Goal: Task Accomplishment & Management: Complete application form

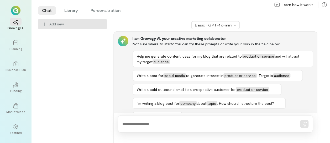
scroll to position [15, 0]
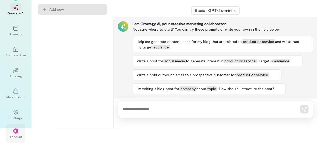
click at [16, 130] on span "**" at bounding box center [15, 131] width 3 height 3
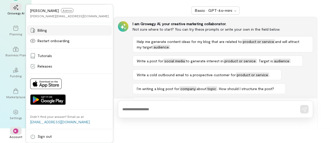
click at [45, 32] on span "Billing" at bounding box center [42, 30] width 9 height 5
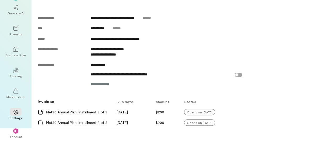
scroll to position [277, 0]
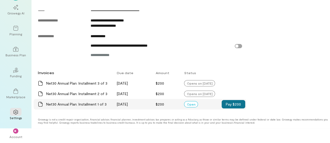
click at [229, 106] on button "Pay $200" at bounding box center [233, 104] width 24 height 8
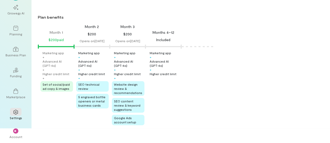
scroll to position [0, 0]
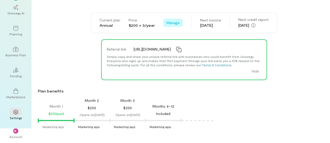
click at [172, 24] on span "Manage" at bounding box center [172, 22] width 13 height 5
click at [128, 13] on div "Current plan Annual Price $200 × 3/year Manage Cancel plan Next invoice [DATE] …" at bounding box center [184, 23] width 186 height 20
click at [15, 32] on div at bounding box center [16, 28] width 12 height 8
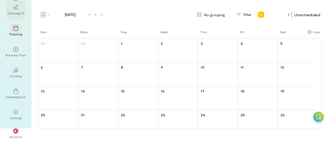
click at [16, 8] on icon at bounding box center [15, 7] width 5 height 5
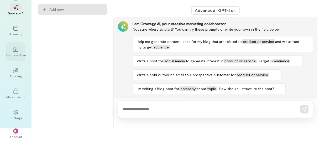
click at [19, 53] on div "Business Plan" at bounding box center [16, 55] width 20 height 4
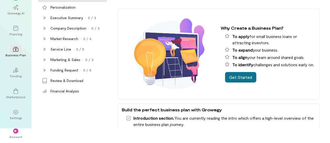
click at [241, 81] on button "Get Started" at bounding box center [240, 77] width 31 height 10
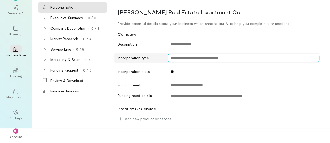
click at [212, 61] on textarea at bounding box center [244, 58] width 152 height 8
type textarea "*"
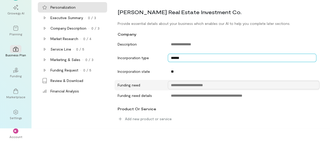
type textarea "******"
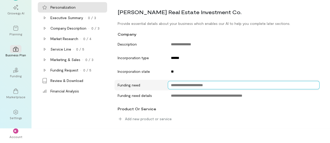
click at [252, 86] on textarea at bounding box center [244, 85] width 152 height 8
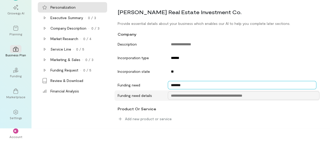
type textarea "*******"
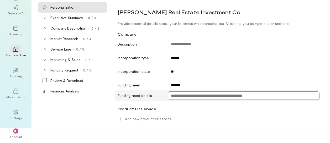
click at [293, 97] on textarea at bounding box center [244, 96] width 152 height 8
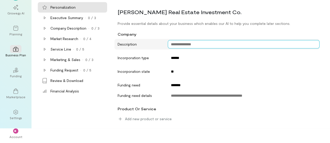
click at [203, 43] on textarea at bounding box center [244, 44] width 152 height 8
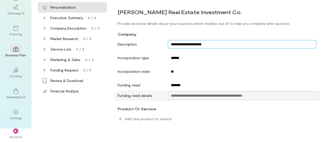
type textarea "**********"
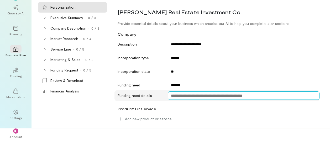
click at [212, 95] on textarea at bounding box center [244, 96] width 152 height 8
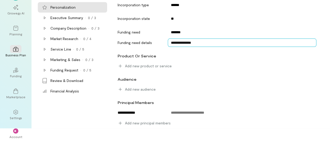
scroll to position [15, 0]
type textarea "**********"
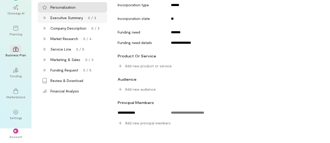
click at [79, 20] on div "Executive Summary" at bounding box center [66, 17] width 33 height 5
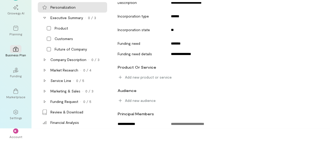
scroll to position [53, 0]
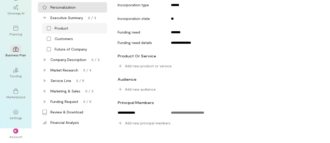
click at [49, 28] on icon at bounding box center [48, 28] width 5 height 5
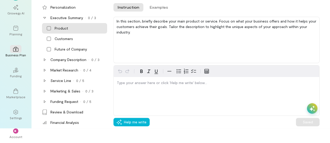
scroll to position [0, 0]
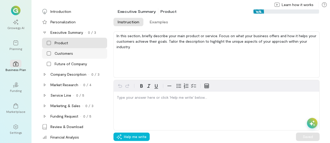
click at [48, 54] on icon at bounding box center [48, 53] width 5 height 5
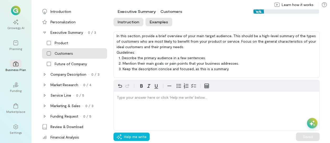
click at [157, 21] on button "Examples" at bounding box center [158, 22] width 27 height 8
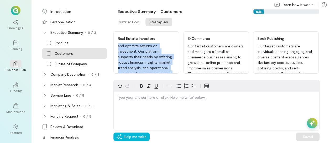
scroll to position [73, 0]
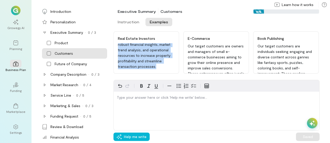
drag, startPoint x: 119, startPoint y: 45, endPoint x: 166, endPoint y: 76, distance: 56.8
click at [166, 76] on div "Real Estate Investors Our primary audience consists of real estate investors fo…" at bounding box center [221, 54] width 216 height 46
drag, startPoint x: 166, startPoint y: 76, endPoint x: 161, endPoint y: 68, distance: 9.4
copy div "Our primary audience consists of real estate investors focused on maximizing pr…"
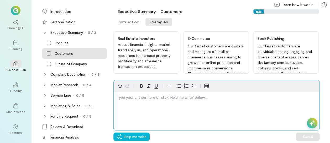
click at [176, 100] on p "editable markdown" at bounding box center [216, 97] width 199 height 5
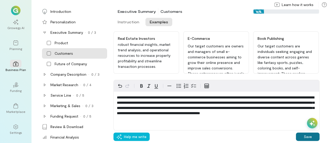
click at [306, 137] on button "Save" at bounding box center [308, 137] width 24 height 8
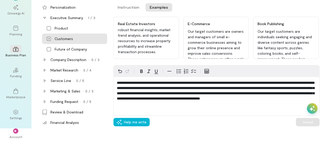
scroll to position [0, 0]
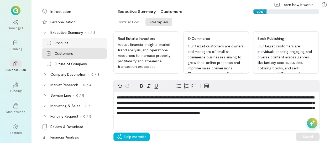
click at [51, 43] on icon at bounding box center [48, 42] width 5 height 5
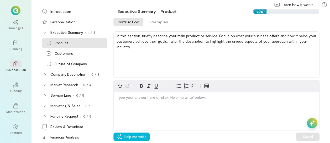
click at [50, 43] on icon at bounding box center [48, 42] width 5 height 5
click at [154, 21] on button "Examples" at bounding box center [158, 22] width 27 height 8
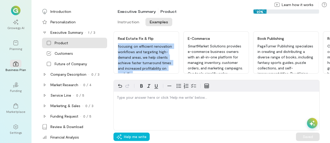
scroll to position [60, 0]
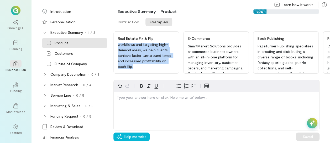
drag, startPoint x: 118, startPoint y: 46, endPoint x: 167, endPoint y: 75, distance: 56.8
click at [167, 75] on div "Real Estate Fix & Flip Greenway Property Solutions specializes in helping real …" at bounding box center [221, 54] width 216 height 46
drag, startPoint x: 163, startPoint y: 61, endPoint x: 139, endPoint y: 47, distance: 28.4
copy div "Greenway Property Solutions specializes in helping real estate investors execut…"
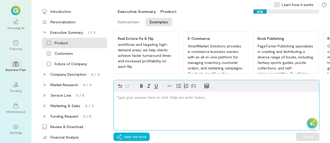
click at [145, 97] on p "editable markdown" at bounding box center [216, 97] width 199 height 5
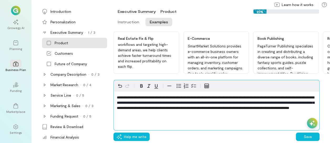
click at [165, 98] on span "**********" at bounding box center [215, 103] width 197 height 14
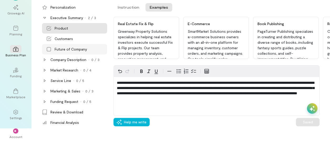
click at [50, 49] on icon at bounding box center [48, 49] width 5 height 5
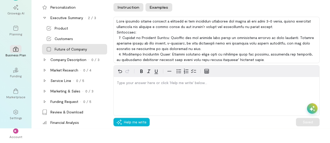
click at [159, 6] on button "Examples" at bounding box center [158, 7] width 27 height 8
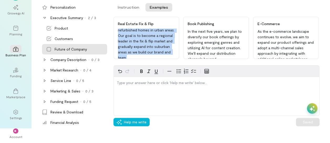
scroll to position [78, 0]
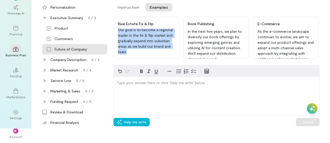
drag, startPoint x: 118, startPoint y: 31, endPoint x: 160, endPoint y: 54, distance: 48.1
click at [160, 54] on div "In the next five years, we plan to increase the volume of properties we acquire…" at bounding box center [148, 44] width 61 height 30
copy div "In the next five years, we plan to increase the volume of properties we acquire…"
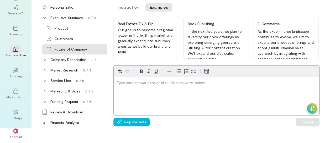
click at [142, 90] on div "editable markdown" at bounding box center [216, 84] width 205 height 14
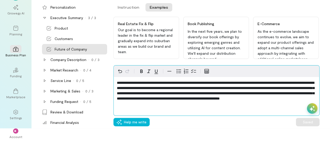
click at [279, 107] on div "**********" at bounding box center [216, 91] width 205 height 29
click at [281, 107] on div "**********" at bounding box center [216, 91] width 205 height 29
click at [251, 101] on p "**********" at bounding box center [216, 90] width 199 height 21
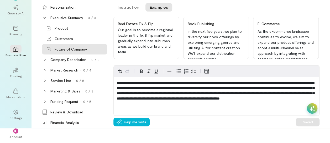
click at [314, 109] on icon at bounding box center [311, 108] width 5 height 5
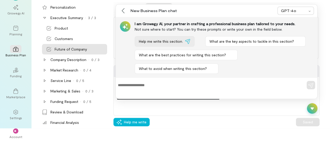
click at [182, 40] on span "Help me write this section." at bounding box center [161, 41] width 44 height 5
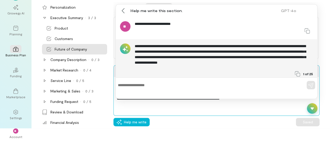
click at [261, 101] on p "**********" at bounding box center [216, 90] width 199 height 21
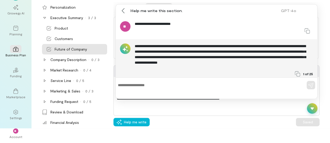
click at [292, 112] on div "**********" at bounding box center [216, 90] width 206 height 51
click at [310, 109] on icon at bounding box center [311, 108] width 5 height 5
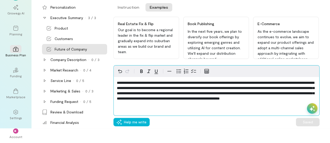
click at [257, 101] on p "**********" at bounding box center [216, 90] width 199 height 21
click at [231, 101] on p "**********" at bounding box center [216, 90] width 199 height 21
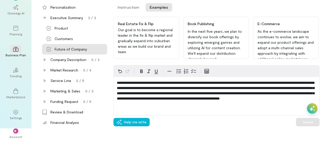
scroll to position [0, 0]
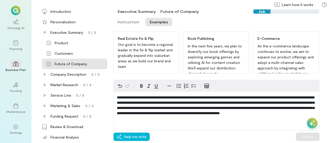
click at [277, 10] on div "26%" at bounding box center [286, 11] width 66 height 4
click at [78, 76] on div "Company Description" at bounding box center [68, 74] width 36 height 5
click at [48, 85] on icon at bounding box center [48, 84] width 5 height 5
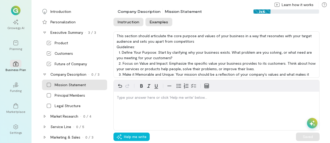
click at [157, 23] on button "Examples" at bounding box center [158, 22] width 27 height 8
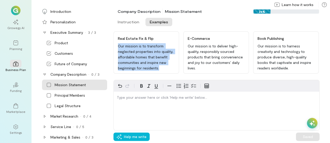
scroll to position [7, 0]
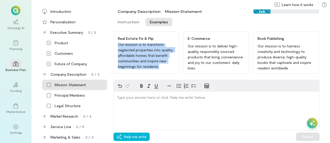
drag, startPoint x: 117, startPoint y: 45, endPoint x: 163, endPoint y: 67, distance: 50.6
click at [163, 67] on div "Real Estate Fix & Flip Our mission is to transform neglected properties into qu…" at bounding box center [146, 52] width 66 height 42
drag, startPoint x: 163, startPoint y: 67, endPoint x: 154, endPoint y: 67, distance: 9.4
copy div "Our mission is to transform neglected properties into quality, affordable homes…"
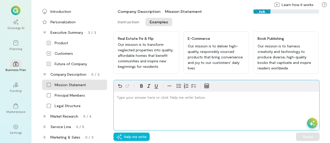
click at [152, 98] on p "editable markdown" at bounding box center [216, 97] width 199 height 5
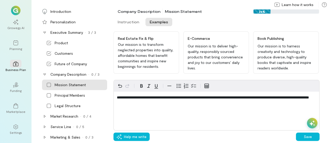
click at [219, 115] on div "**********" at bounding box center [216, 105] width 206 height 51
click at [306, 136] on button "Save" at bounding box center [308, 137] width 24 height 8
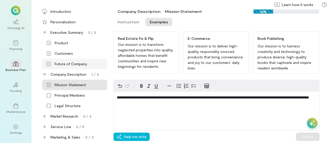
click at [74, 60] on div "Future of Company" at bounding box center [74, 64] width 65 height 10
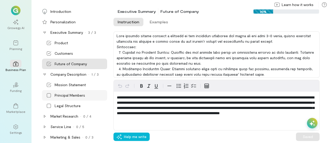
click at [73, 94] on div "Principal Members" at bounding box center [70, 95] width 30 height 5
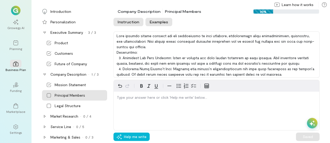
click at [156, 24] on button "Examples" at bounding box center [158, 22] width 27 height 8
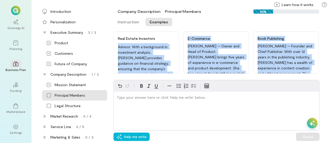
scroll to position [139, 0]
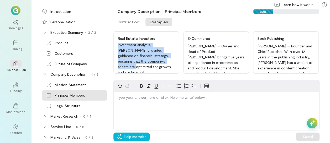
drag, startPoint x: 118, startPoint y: 45, endPoint x: 168, endPoint y: 66, distance: 53.4
click at [168, 66] on div "[PERSON_NAME] — Founder and CEO. With over 10 years in real estate investment, …" at bounding box center [148, 58] width 61 height 30
copy div "[PERSON_NAME] — Founder and CEO. With over 10 years in real estate investment, …"
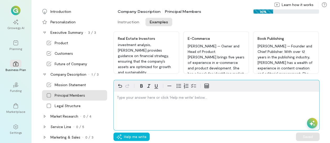
click at [150, 99] on p "editable markdown" at bounding box center [216, 97] width 199 height 5
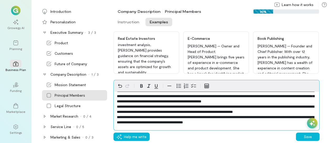
scroll to position [0, 0]
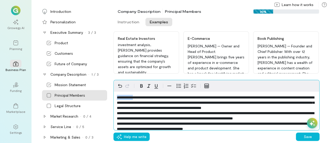
drag, startPoint x: 116, startPoint y: 97, endPoint x: 139, endPoint y: 98, distance: 23.1
click at [139, 98] on div "**********" at bounding box center [216, 114] width 205 height 45
click at [254, 98] on span "**********" at bounding box center [215, 103] width 197 height 14
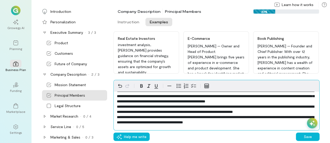
scroll to position [8, 0]
click at [271, 95] on span "**********" at bounding box center [215, 96] width 197 height 14
click at [136, 105] on span "**********" at bounding box center [215, 109] width 197 height 9
click at [191, 105] on span "**********" at bounding box center [215, 109] width 197 height 9
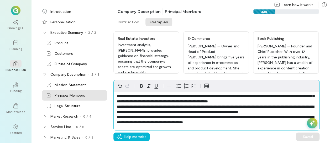
scroll to position [17, 0]
click at [136, 118] on span "**********" at bounding box center [215, 119] width 197 height 9
click at [248, 118] on span "**********" at bounding box center [215, 119] width 197 height 9
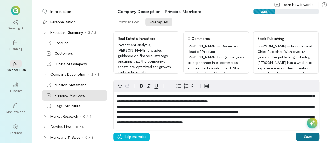
click at [301, 137] on button "Save" at bounding box center [308, 137] width 24 height 8
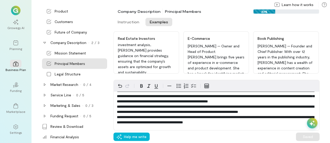
scroll to position [35, 0]
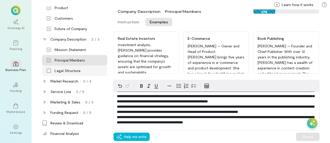
click at [68, 71] on div "Legal Structure" at bounding box center [68, 70] width 26 height 5
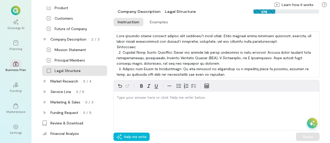
click at [48, 71] on icon at bounding box center [48, 70] width 5 height 5
click at [159, 21] on button "Examples" at bounding box center [158, 22] width 27 height 8
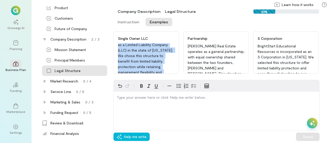
scroll to position [23, 0]
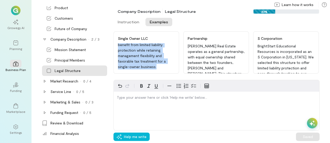
drag, startPoint x: 118, startPoint y: 46, endPoint x: 164, endPoint y: 69, distance: 51.2
click at [164, 69] on div "EcoTech Solutions is registered as a Limited Liability Company (LLC) in the sta…" at bounding box center [148, 58] width 61 height 30
copy div "EcoTech Solutions is registered as a Limited Liability Company (LLC) in the sta…"
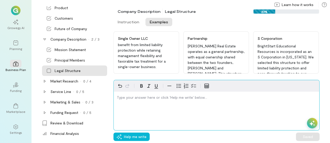
click at [154, 96] on p "editable markdown" at bounding box center [216, 97] width 199 height 5
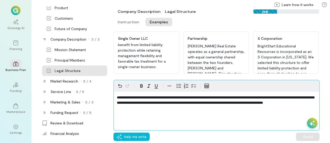
click at [148, 98] on span "**********" at bounding box center [215, 100] width 197 height 9
click at [254, 99] on span "**********" at bounding box center [215, 100] width 197 height 9
click at [256, 97] on span "**********" at bounding box center [215, 100] width 197 height 9
click at [148, 103] on span "**********" at bounding box center [215, 100] width 197 height 9
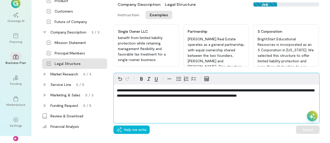
scroll to position [15, 0]
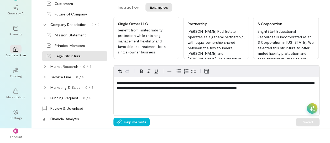
click at [281, 100] on div "**********" at bounding box center [216, 90] width 206 height 51
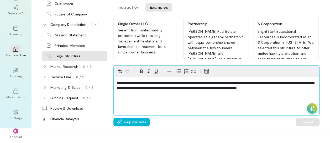
click at [315, 91] on div "**********" at bounding box center [216, 86] width 205 height 19
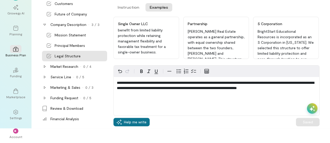
click at [136, 122] on span "Help me write" at bounding box center [135, 122] width 23 height 5
click at [146, 121] on span "Help me write" at bounding box center [135, 122] width 23 height 5
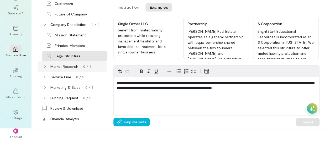
click at [66, 66] on div "Market Research" at bounding box center [64, 66] width 28 height 5
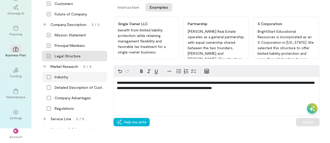
click at [53, 77] on div "Industry" at bounding box center [74, 77] width 65 height 10
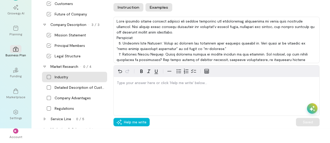
click at [158, 9] on button "Examples" at bounding box center [158, 7] width 27 height 8
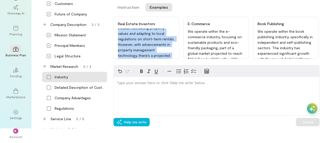
scroll to position [156, 0]
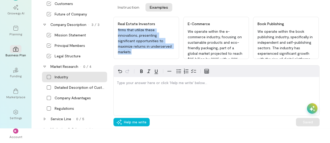
drag, startPoint x: 117, startPoint y: 30, endPoint x: 170, endPoint y: 53, distance: 57.8
click at [170, 53] on div "Real Estate Investors We operate within the real estate investment industry, a …" at bounding box center [146, 38] width 66 height 42
copy div "We operate within the real estate investment industry, a sector valued at appro…"
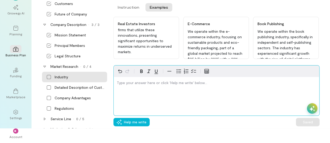
click at [156, 84] on p "editable markdown" at bounding box center [216, 82] width 199 height 5
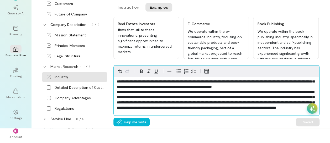
scroll to position [22, 0]
click at [302, 112] on div "**********" at bounding box center [216, 93] width 205 height 45
click at [223, 110] on p "**********" at bounding box center [216, 92] width 199 height 37
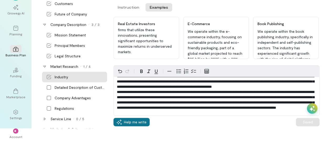
click at [140, 121] on span "Help me write" at bounding box center [135, 122] width 23 height 5
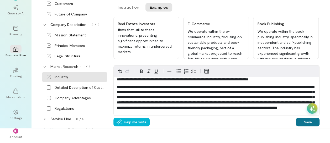
click at [301, 123] on button "Save" at bounding box center [308, 122] width 24 height 8
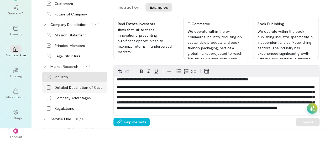
click at [48, 88] on icon at bounding box center [48, 87] width 5 height 5
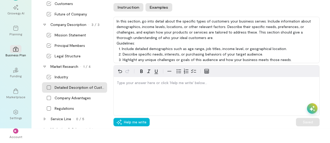
click at [155, 9] on button "Examples" at bounding box center [158, 7] width 27 height 8
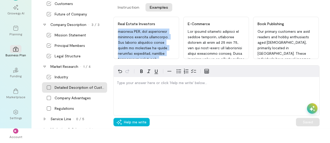
scroll to position [189, 0]
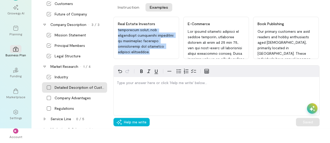
drag, startPoint x: 119, startPoint y: 30, endPoint x: 166, endPoint y: 51, distance: 51.9
click at [166, 51] on div at bounding box center [148, 44] width 61 height 30
copy div "Our primary customers are individuals and small investment firms engaged in rea…"
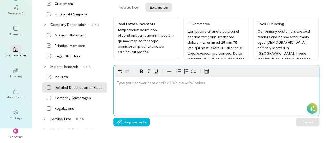
click at [159, 83] on p "editable markdown" at bounding box center [216, 82] width 199 height 5
click at [161, 83] on p "editable markdown" at bounding box center [216, 82] width 199 height 5
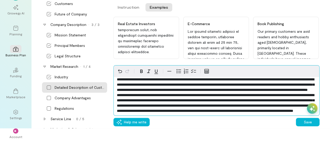
scroll to position [0, 0]
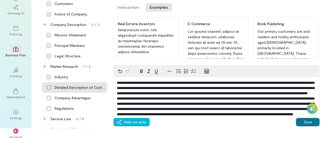
click at [306, 124] on button "Save" at bounding box center [308, 122] width 24 height 8
click at [50, 98] on icon at bounding box center [48, 98] width 5 height 5
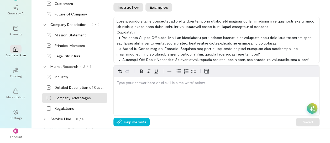
click at [165, 8] on button "Examples" at bounding box center [158, 7] width 27 height 8
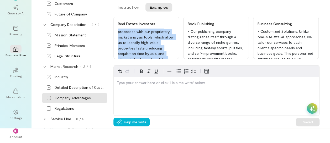
scroll to position [89, 0]
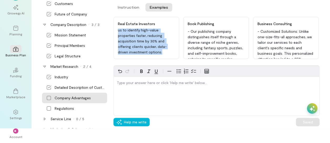
drag, startPoint x: 118, startPoint y: 30, endPoint x: 168, endPoint y: 53, distance: 55.2
click at [168, 53] on div "Our firm offers unmatched local expertise, focusing on areas with high growth p…" at bounding box center [148, 44] width 61 height 30
copy div "Our firm offers unmatched local expertise, focusing on areas with high growth p…"
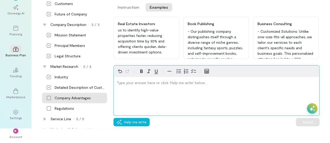
click at [153, 80] on div "editable markdown" at bounding box center [216, 84] width 205 height 14
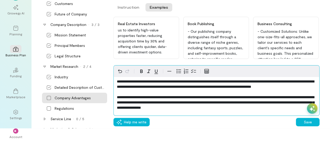
scroll to position [1, 0]
click at [131, 81] on span "**********" at bounding box center [215, 84] width 197 height 9
click at [228, 97] on span "**********" at bounding box center [215, 103] width 197 height 14
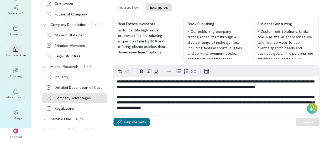
click at [142, 123] on span "Help me write" at bounding box center [135, 122] width 23 height 5
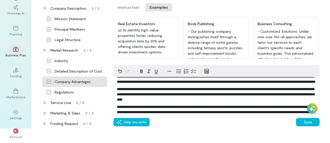
scroll to position [59, 0]
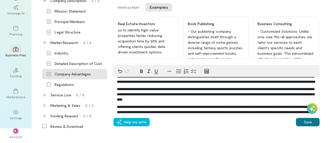
click at [303, 120] on button "Save" at bounding box center [308, 122] width 24 height 8
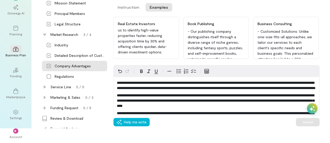
scroll to position [68, 0]
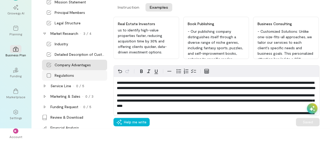
click at [69, 74] on div "Regulations" at bounding box center [64, 75] width 19 height 5
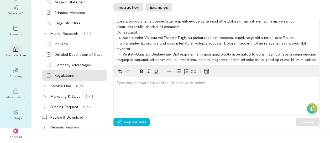
click at [158, 7] on button "Examples" at bounding box center [158, 7] width 27 height 8
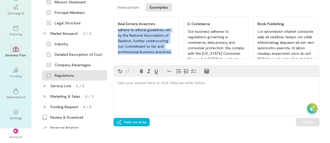
scroll to position [139, 0]
drag, startPoint x: 120, startPoint y: 31, endPoint x: 164, endPoint y: 50, distance: 48.4
click at [164, 50] on div "Our company must comply with federal, state, and local real estate regulations,…" at bounding box center [148, 44] width 61 height 30
copy div "Our company must comply with federal, state, and local real estate regulations,…"
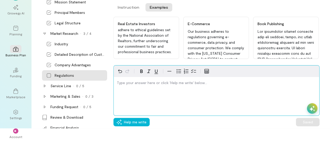
click at [143, 88] on div "editable markdown" at bounding box center [216, 84] width 205 height 14
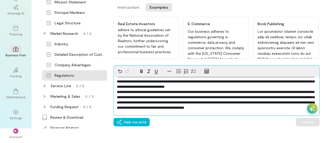
scroll to position [12, 0]
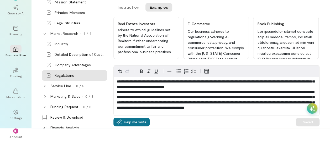
click at [142, 124] on span "Help me write" at bounding box center [135, 122] width 23 height 5
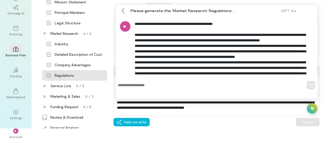
scroll to position [86, 0]
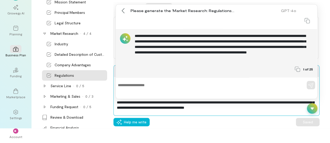
click at [224, 112] on div "**********" at bounding box center [216, 93] width 205 height 45
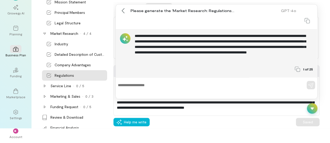
click at [305, 118] on div "**********" at bounding box center [216, 95] width 206 height 61
click at [324, 14] on div "Instruction Examples Instruction Examples Real Estate Investors Our company mus…" at bounding box center [221, 32] width 216 height 61
click at [124, 13] on div at bounding box center [123, 11] width 8 height 8
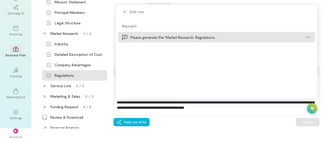
click at [161, 37] on div "Please generate the 'Market Research: Regulations…" at bounding box center [214, 38] width 169 height 6
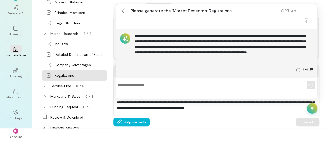
click at [324, 24] on div "Real Estate Investors Our company must comply with federal, state, and local re…" at bounding box center [221, 40] width 216 height 46
click at [269, 119] on div at bounding box center [223, 122] width 142 height 8
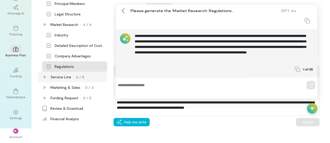
click at [73, 77] on div "·" at bounding box center [73, 77] width 1 height 5
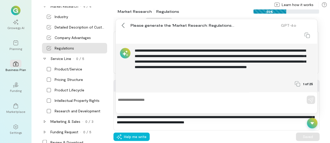
scroll to position [130, 0]
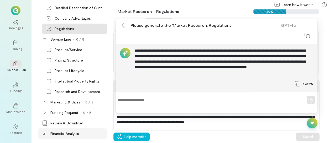
click at [69, 132] on div "Financial Analysis" at bounding box center [64, 133] width 29 height 5
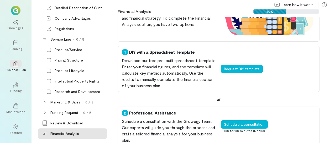
scroll to position [62, 0]
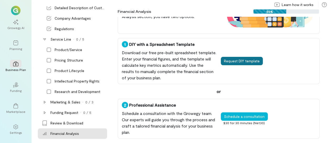
click at [242, 61] on button "Request DIY template" at bounding box center [242, 61] width 42 height 8
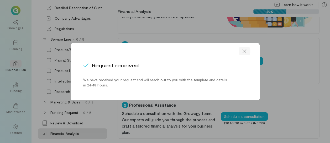
click at [245, 50] on icon at bounding box center [244, 51] width 5 height 5
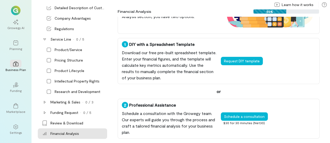
scroll to position [15, 0]
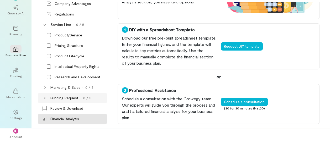
click at [88, 97] on div "0 / 5" at bounding box center [87, 98] width 8 height 5
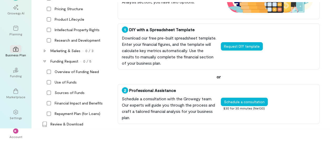
scroll to position [176, 0]
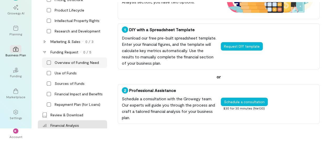
click at [79, 64] on div "Overview of Funding Need" at bounding box center [77, 62] width 44 height 5
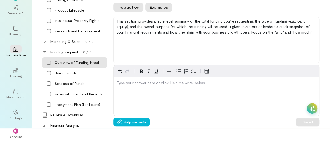
click at [154, 8] on button "Examples" at bounding box center [158, 7] width 27 height 8
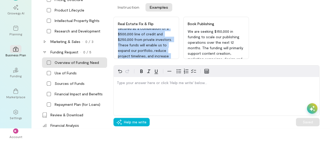
scroll to position [67, 0]
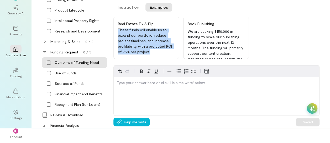
drag, startPoint x: 118, startPoint y: 30, endPoint x: 166, endPoint y: 56, distance: 55.2
click at [166, 56] on div "We are requesting $750,000 in funding over the next 12 months to scale our Fix …" at bounding box center [148, 44] width 61 height 30
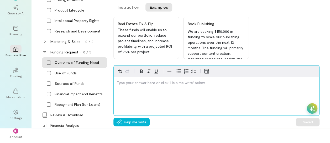
click at [145, 86] on div "editable markdown" at bounding box center [216, 84] width 205 height 14
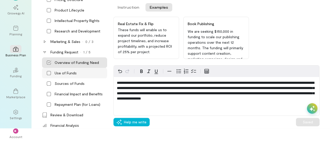
click at [73, 72] on div "Use of Funds" at bounding box center [66, 73] width 22 height 5
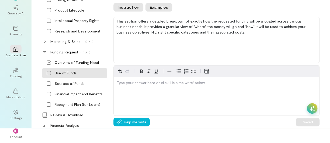
click at [158, 3] on button "Examples" at bounding box center [158, 7] width 27 height 8
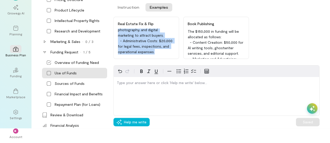
scroll to position [78, 0]
drag, startPoint x: 117, startPoint y: 30, endPoint x: 161, endPoint y: 50, distance: 48.1
click at [161, 50] on div "Real Estate Fix & Flip The $750,000 in funding will be allocated as follows: - …" at bounding box center [146, 38] width 66 height 42
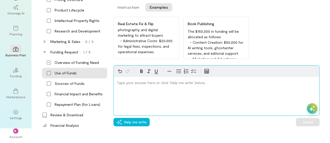
click at [145, 82] on p "editable markdown" at bounding box center [216, 82] width 199 height 5
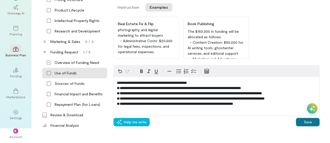
click at [305, 120] on button "Save" at bounding box center [308, 122] width 24 height 8
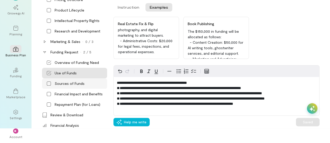
click at [71, 81] on div "Sources of Funds" at bounding box center [70, 83] width 30 height 5
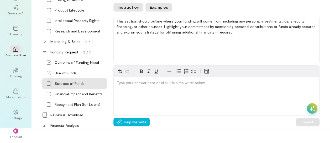
click at [156, 7] on button "Examples" at bounding box center [158, 7] width 27 height 8
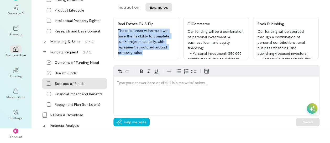
scroll to position [112, 0]
drag, startPoint x: 117, startPoint y: 31, endPoint x: 164, endPoint y: 53, distance: 51.4
click at [164, 53] on div "Real Estate Fix & Flip Our funding will come from a combination of personal inv…" at bounding box center [146, 38] width 66 height 42
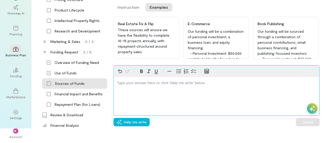
click at [145, 87] on div "editable markdown" at bounding box center [216, 84] width 205 height 14
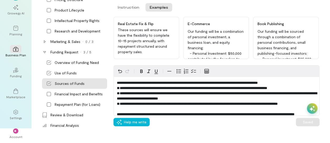
scroll to position [182, 0]
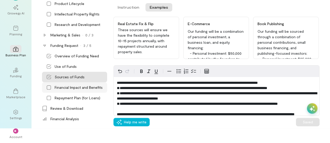
click at [72, 87] on div "Financial Impact and Benefits" at bounding box center [79, 87] width 48 height 5
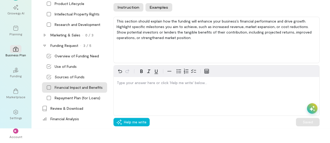
click at [153, 6] on button "Examples" at bounding box center [158, 7] width 27 height 8
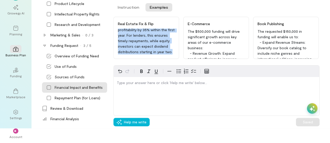
scroll to position [128, 0]
drag, startPoint x: 117, startPoint y: 30, endPoint x: 164, endPoint y: 62, distance: 56.7
click at [164, 62] on div "Real Estate Fix & Flip The requested $750,000 in funding will enable us to: - I…" at bounding box center [221, 40] width 216 height 46
drag, startPoint x: 164, startPoint y: 62, endPoint x: 159, endPoint y: 53, distance: 10.2
click at [159, 53] on div "The requested $750,000 in funding will enable us to: - Increase Annual Projects…" at bounding box center [148, 44] width 61 height 30
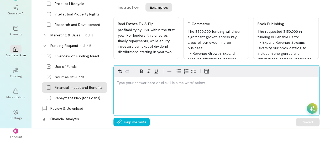
click at [151, 81] on p "editable markdown" at bounding box center [216, 82] width 199 height 5
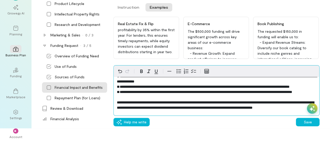
scroll to position [27, 0]
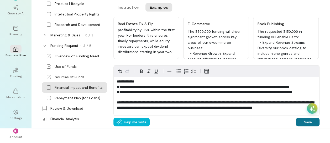
click at [308, 122] on button "Save" at bounding box center [308, 122] width 24 height 8
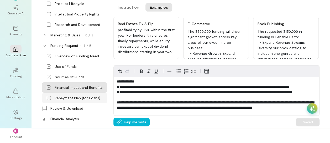
click at [78, 97] on div "Repayment Plan (for Loans)" at bounding box center [78, 98] width 46 height 5
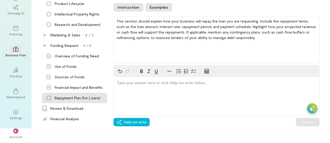
click at [155, 7] on button "Examples" at bounding box center [158, 7] width 27 height 8
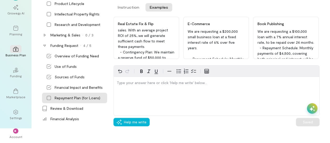
scroll to position [89, 0]
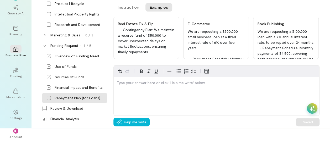
drag, startPoint x: 118, startPoint y: 30, endPoint x: 168, endPoint y: 52, distance: 55.0
click at [168, 52] on div "We are requesting a $500,000 short-term loan with an annual interest rate of 8%…" at bounding box center [148, 44] width 61 height 30
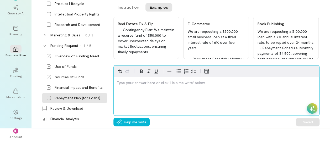
click at [155, 83] on p "editable markdown" at bounding box center [216, 82] width 199 height 5
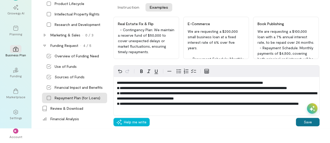
click at [303, 122] on button "Save" at bounding box center [308, 122] width 24 height 8
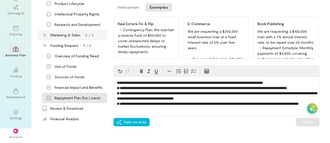
click at [83, 38] on div "Marketing & Sales · 0 / 3" at bounding box center [72, 35] width 69 height 10
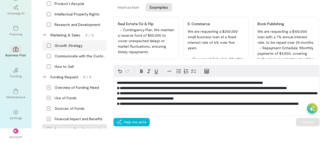
click at [75, 44] on div "Growth Strategy" at bounding box center [69, 45] width 28 height 5
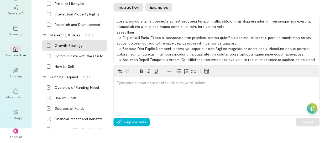
click at [158, 4] on button "Examples" at bounding box center [158, 7] width 27 height 8
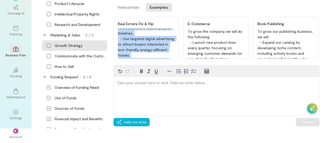
scroll to position [73, 0]
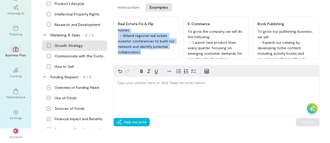
drag, startPoint x: 115, startPoint y: 29, endPoint x: 164, endPoint y: 52, distance: 54.0
click at [164, 52] on div "Real Estate Fix & Flip To grow the company, we will do the following: - Expand …" at bounding box center [146, 38] width 66 height 42
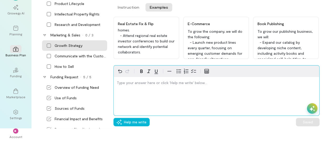
click at [146, 86] on div "editable markdown" at bounding box center [216, 84] width 205 height 14
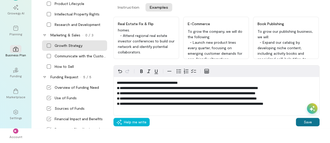
click at [303, 121] on button "Save" at bounding box center [308, 122] width 24 height 8
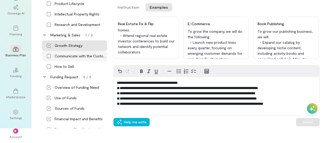
click at [78, 55] on div "Communicate with the Customer" at bounding box center [80, 56] width 51 height 5
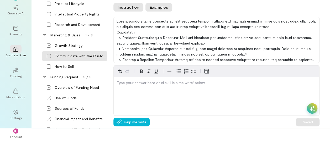
click at [160, 5] on button "Examples" at bounding box center [158, 7] width 27 height 8
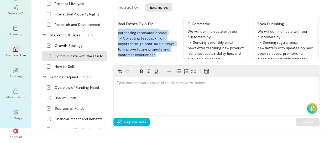
scroll to position [89, 0]
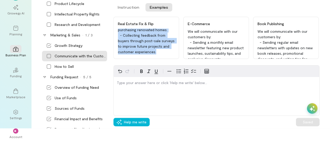
drag, startPoint x: 118, startPoint y: 32, endPoint x: 166, endPoint y: 51, distance: 51.8
click at [166, 51] on div "We will communicate with our customers by: - Providing regular email updates ab…" at bounding box center [148, 44] width 61 height 30
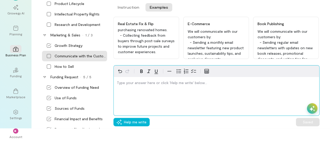
click at [153, 85] on p "editable markdown" at bounding box center [216, 82] width 199 height 5
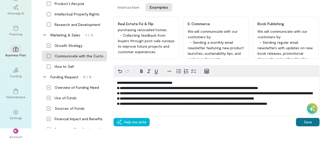
click at [304, 121] on button "Save" at bounding box center [308, 122] width 24 height 8
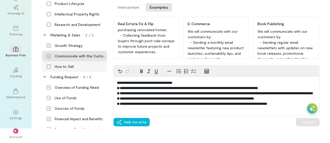
click at [65, 67] on div "How to Sell" at bounding box center [64, 66] width 19 height 5
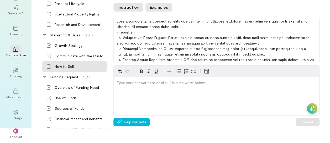
click at [157, 10] on button "Examples" at bounding box center [158, 7] width 27 height 8
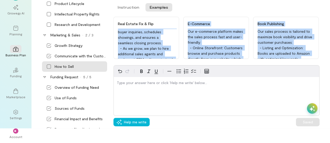
scroll to position [145, 0]
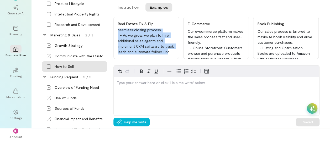
drag, startPoint x: 117, startPoint y: 30, endPoint x: 166, endPoint y: 54, distance: 54.9
click at [166, 54] on div "Real Estate Fix & Flip Our sales process is designed to maximize exposure for e…" at bounding box center [146, 38] width 66 height 42
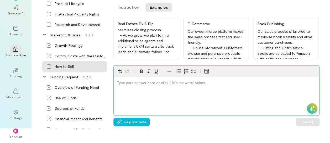
click at [146, 83] on p "editable markdown" at bounding box center [216, 82] width 199 height 5
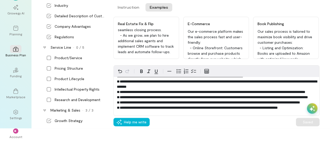
scroll to position [110, 0]
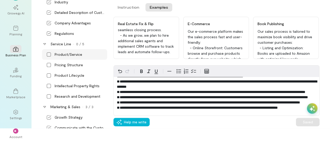
click at [49, 55] on icon at bounding box center [48, 54] width 5 height 5
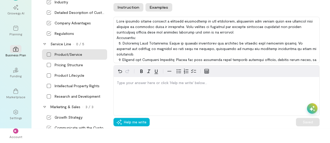
click at [154, 8] on button "Examples" at bounding box center [158, 7] width 27 height 8
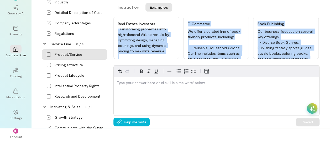
scroll to position [95, 0]
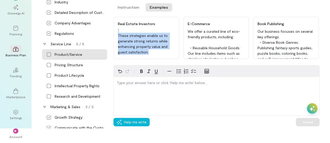
drag, startPoint x: 120, startPoint y: 30, endPoint x: 164, endPoint y: 55, distance: 49.8
click at [164, 55] on div "Real Estate Investors Our business focuses on two key strategies:: - Fix & Flip…" at bounding box center [146, 38] width 66 height 42
click at [164, 55] on div "Our business focuses on two key strategies:: - Fix & Flip: Acquiring undervalue…" at bounding box center [148, 44] width 61 height 30
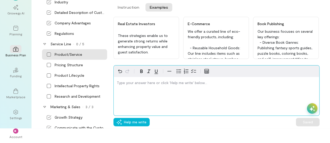
click at [139, 80] on p "editable markdown" at bounding box center [216, 82] width 199 height 5
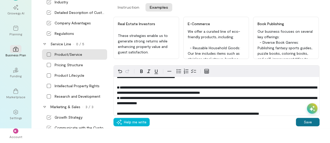
click at [314, 122] on button "Save" at bounding box center [308, 122] width 24 height 8
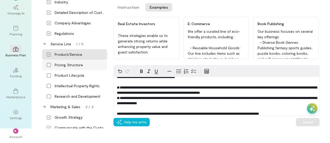
click at [78, 66] on div "Pricing Structure" at bounding box center [69, 64] width 28 height 5
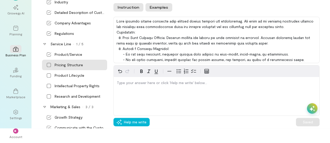
click at [157, 7] on button "Examples" at bounding box center [158, 7] width 27 height 8
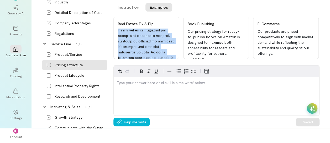
scroll to position [332, 0]
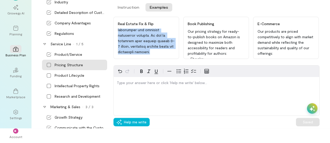
drag, startPoint x: 115, startPoint y: 31, endPoint x: 165, endPoint y: 56, distance: 55.7
click at [165, 56] on div "Real Estate Fix & Flip" at bounding box center [146, 38] width 66 height 42
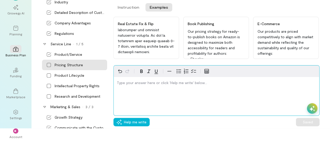
click at [146, 87] on div "editable markdown" at bounding box center [216, 84] width 205 height 14
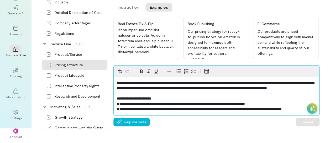
scroll to position [111, 0]
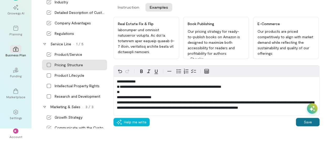
click at [302, 123] on button "Save" at bounding box center [308, 122] width 24 height 8
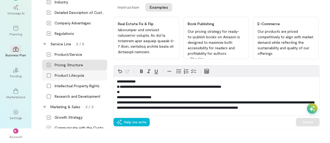
click at [76, 73] on div "Product Lifecycle" at bounding box center [74, 75] width 65 height 10
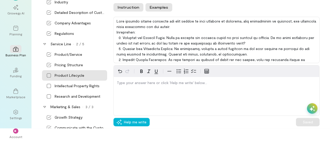
click at [156, 10] on button "Examples" at bounding box center [158, 7] width 27 height 8
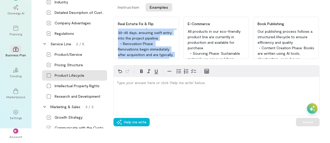
scroll to position [134, 0]
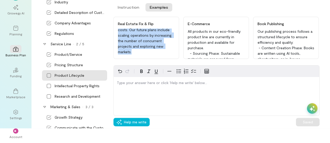
drag, startPoint x: 118, startPoint y: 29, endPoint x: 167, endPoint y: 51, distance: 53.9
click at [167, 51] on div "Our business operates on a streamlined project lifecycle for each Fix and Flip …" at bounding box center [148, 44] width 61 height 30
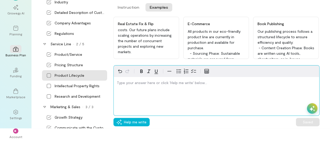
click at [151, 85] on p "editable markdown" at bounding box center [216, 82] width 199 height 5
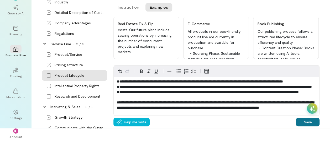
click at [309, 122] on button "Save" at bounding box center [308, 122] width 24 height 8
click at [62, 86] on div "Intellectual Property Rights" at bounding box center [77, 85] width 45 height 5
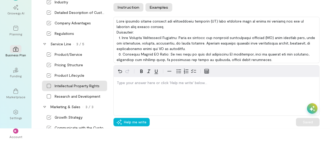
click at [159, 11] on button "Examples" at bounding box center [158, 7] width 27 height 8
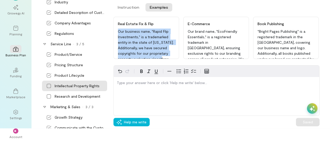
drag, startPoint x: 118, startPoint y: 28, endPoint x: 177, endPoint y: 58, distance: 66.5
click at [177, 58] on div "Real Estate Fix & Flip Our business name, "Rapid Flip Investments," is a tradem…" at bounding box center [146, 38] width 66 height 42
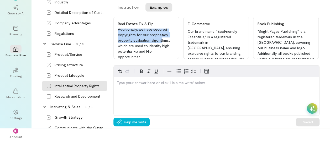
scroll to position [29, 0]
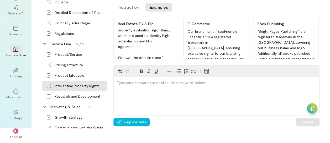
click at [153, 47] on div "Our business name, "Rapid Flip Investments," is a trademarked entity in the sta…" at bounding box center [148, 44] width 61 height 30
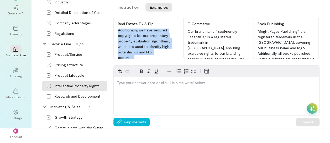
scroll to position [0, 0]
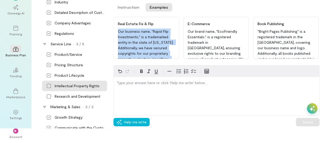
drag, startPoint x: 141, startPoint y: 45, endPoint x: 116, endPoint y: 31, distance: 28.4
click at [116, 31] on div "Real Estate Fix & Flip Our business name, "Rapid Flip Investments," is a tradem…" at bounding box center [146, 38] width 66 height 42
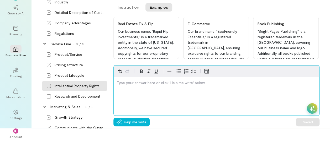
click at [127, 84] on p "editable markdown" at bounding box center [216, 82] width 199 height 5
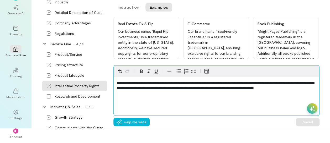
click at [191, 83] on span "**********" at bounding box center [215, 85] width 197 height 9
click at [277, 83] on span "**********" at bounding box center [215, 85] width 197 height 9
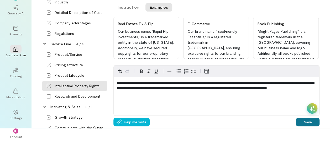
click at [303, 122] on button "Save" at bounding box center [308, 122] width 24 height 8
click at [94, 95] on div "Research and Development" at bounding box center [78, 96] width 46 height 5
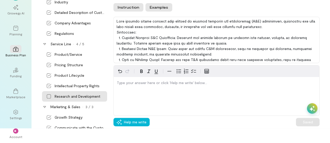
click at [152, 7] on button "Examples" at bounding box center [158, 7] width 27 height 8
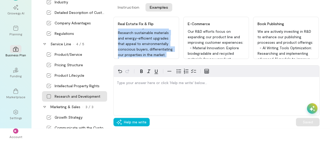
scroll to position [139, 0]
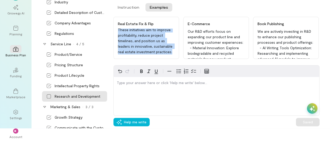
drag, startPoint x: 117, startPoint y: 30, endPoint x: 164, endPoint y: 54, distance: 52.3
click at [164, 54] on div "Real Estate Fix & Flip We are actively investing in R&D to refine our property …" at bounding box center [146, 38] width 66 height 42
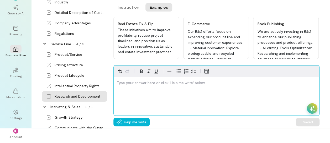
click at [143, 85] on p "editable markdown" at bounding box center [216, 82] width 199 height 5
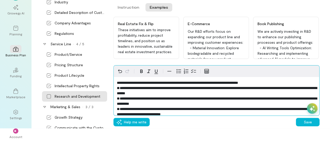
scroll to position [22, 0]
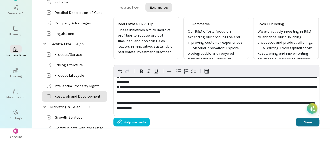
click at [303, 122] on button "Save" at bounding box center [308, 122] width 24 height 8
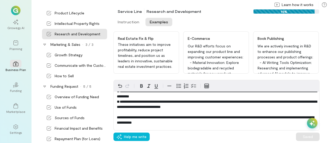
scroll to position [214, 0]
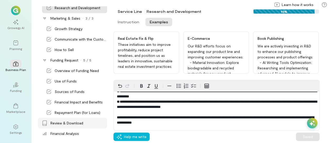
click at [71, 122] on div "Review & Download" at bounding box center [66, 123] width 33 height 5
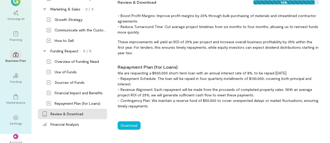
scroll to position [15, 0]
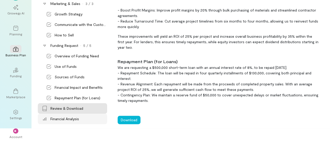
click at [70, 119] on div "Financial Analysis" at bounding box center [64, 119] width 29 height 5
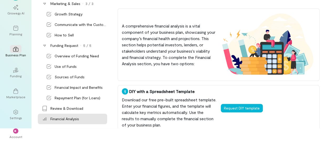
scroll to position [0, 0]
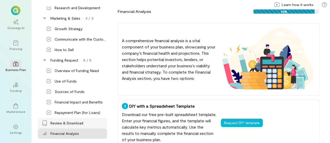
click at [44, 122] on icon at bounding box center [44, 123] width 5 height 5
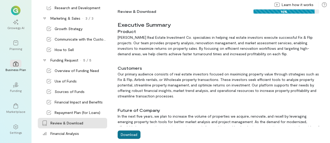
click at [125, 134] on button "Download" at bounding box center [129, 135] width 23 height 8
click at [15, 88] on div "02" at bounding box center [16, 85] width 12 height 8
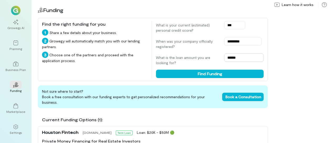
click at [240, 58] on input "******" at bounding box center [243, 58] width 39 height 8
type input "*"
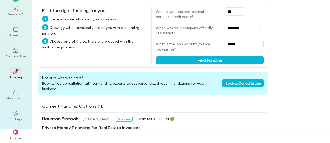
scroll to position [15, 0]
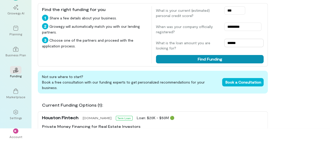
type input "******"
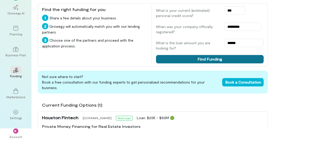
click at [225, 58] on button "Find Funding" at bounding box center [210, 59] width 108 height 8
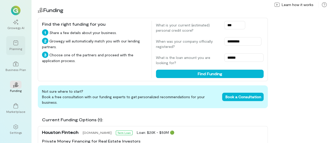
click at [17, 41] on icon at bounding box center [15, 42] width 5 height 5
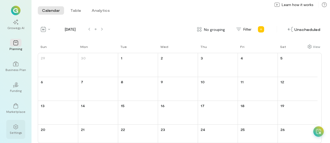
click at [18, 126] on icon at bounding box center [15, 126] width 5 height 5
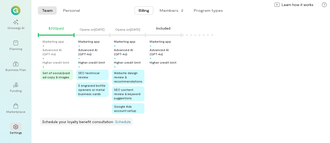
scroll to position [102, 0]
